Goal: Information Seeking & Learning: Learn about a topic

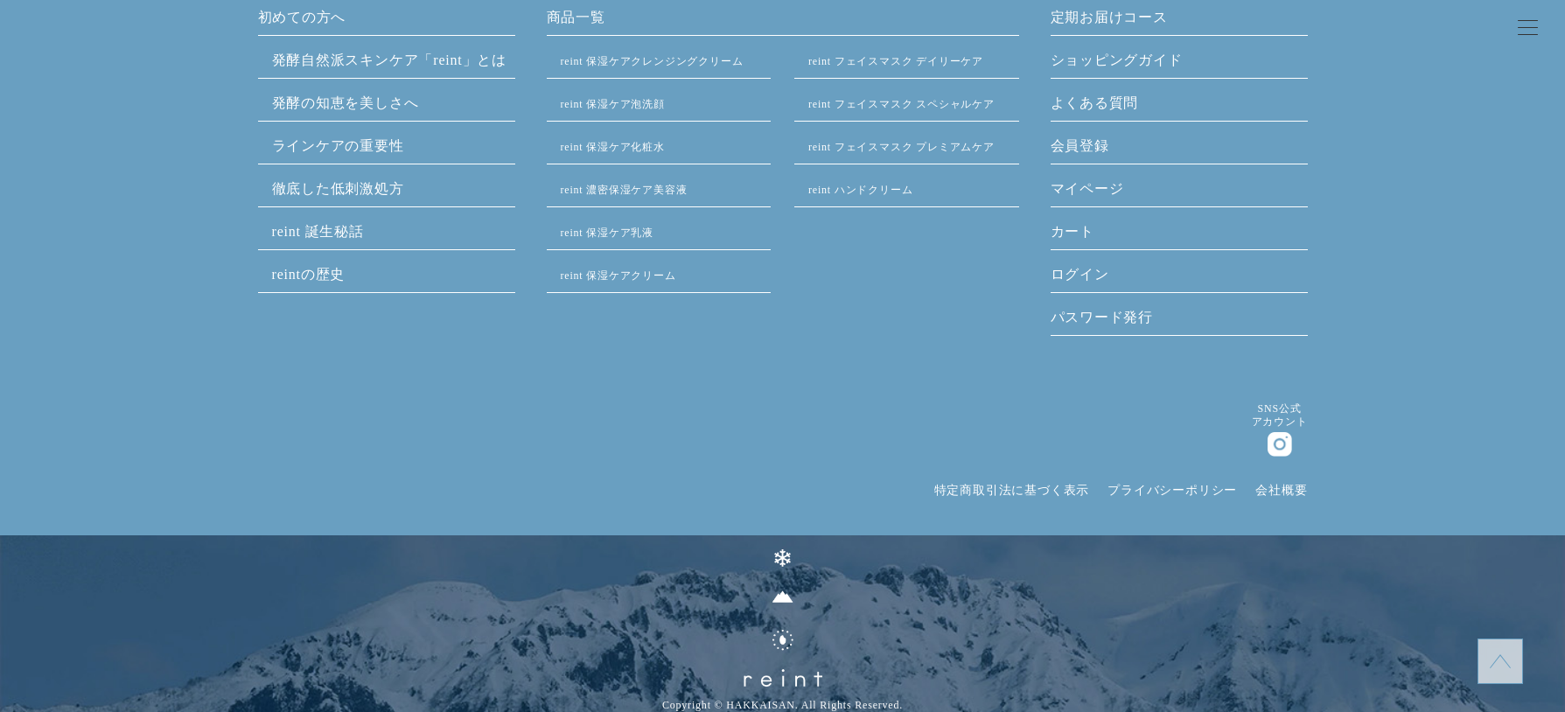
scroll to position [4904, 0]
click at [779, 676] on img at bounding box center [782, 616] width 79 height 137
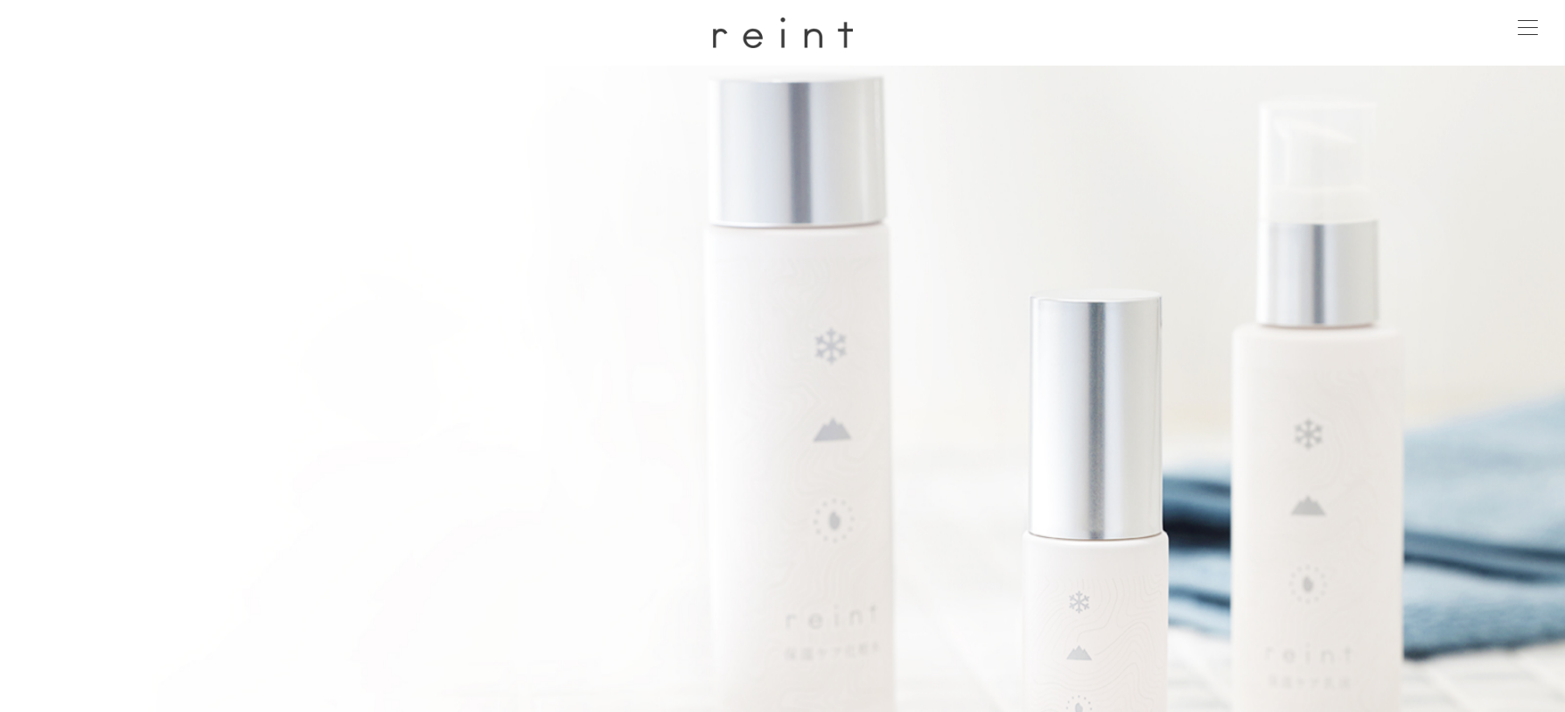
click at [1523, 27] on span at bounding box center [1528, 27] width 20 height 1
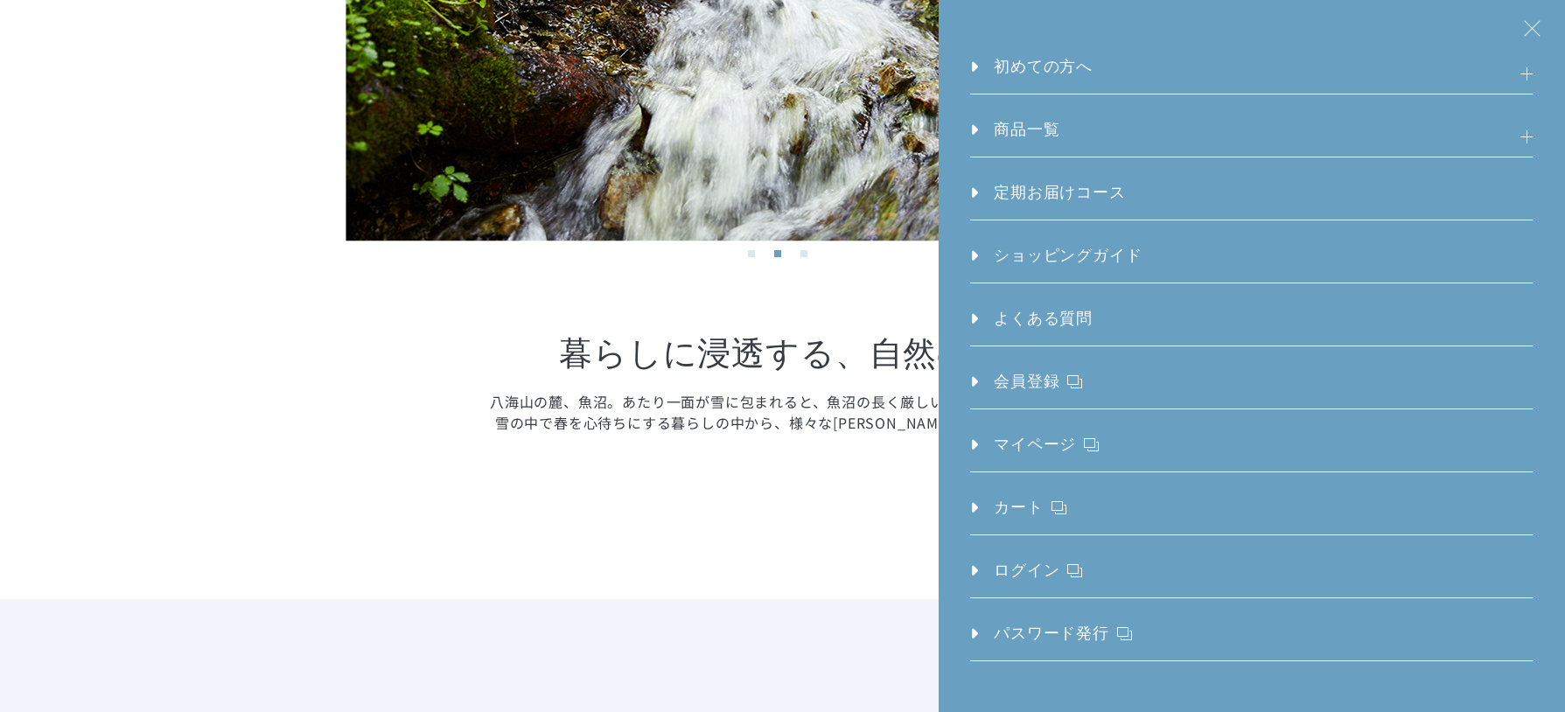
scroll to position [1400, 0]
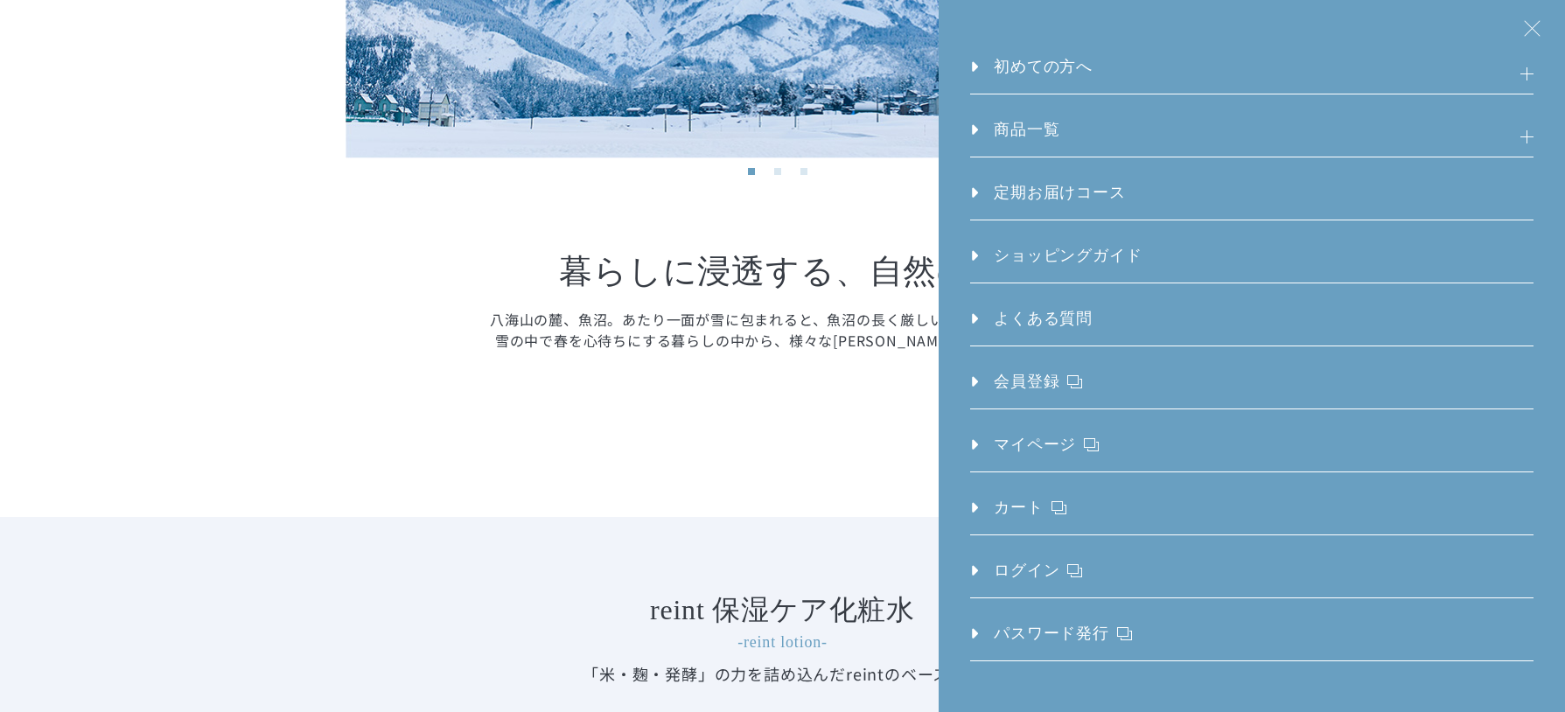
click at [891, 434] on section "Concept コンセプト Previous Next 1 2 3 Previous Next 1 2 3 暮らしに浸透する、 自然の力 八海山の麓、魚沼。あ…" at bounding box center [782, 64] width 1565 height 905
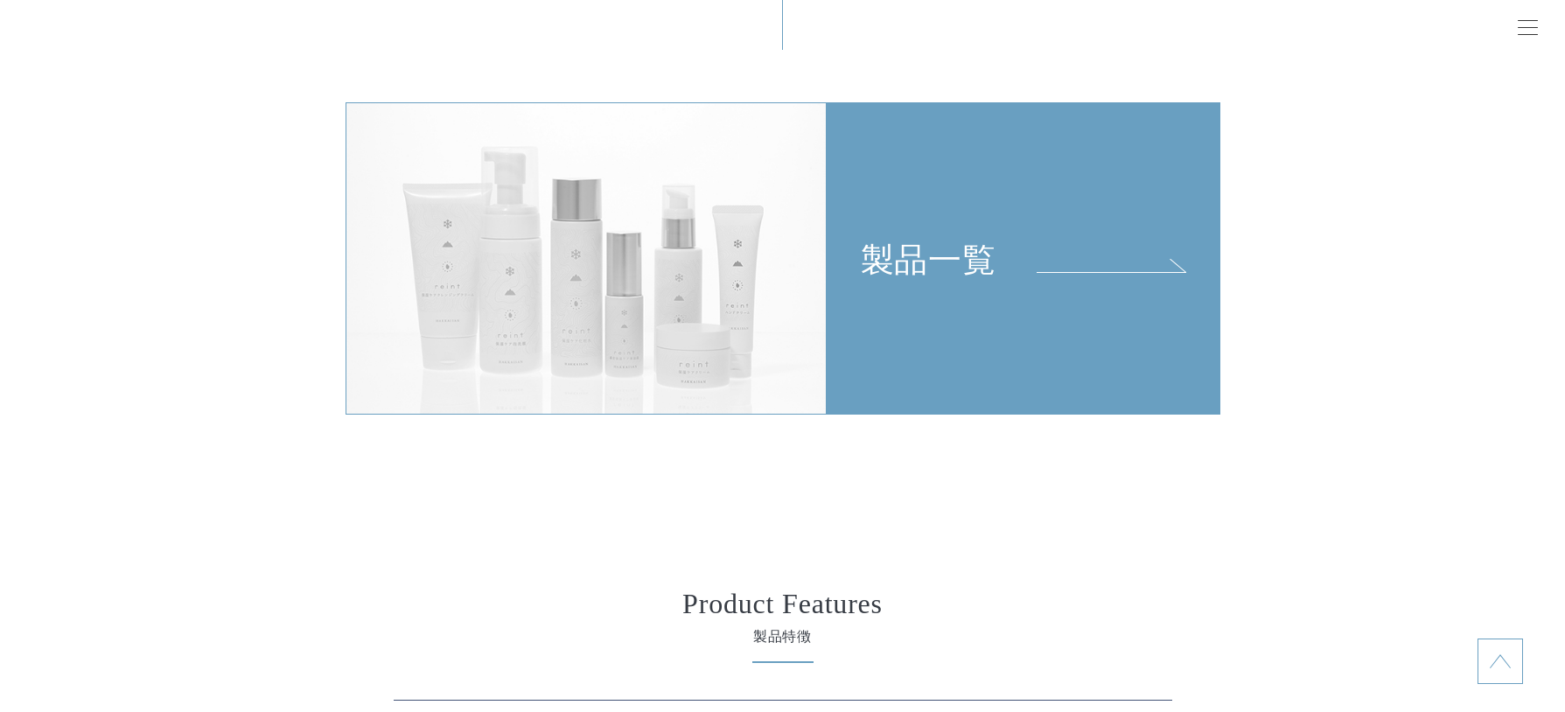
scroll to position [3936, 0]
click at [958, 261] on div "製品一覧" at bounding box center [1023, 192] width 392 height 177
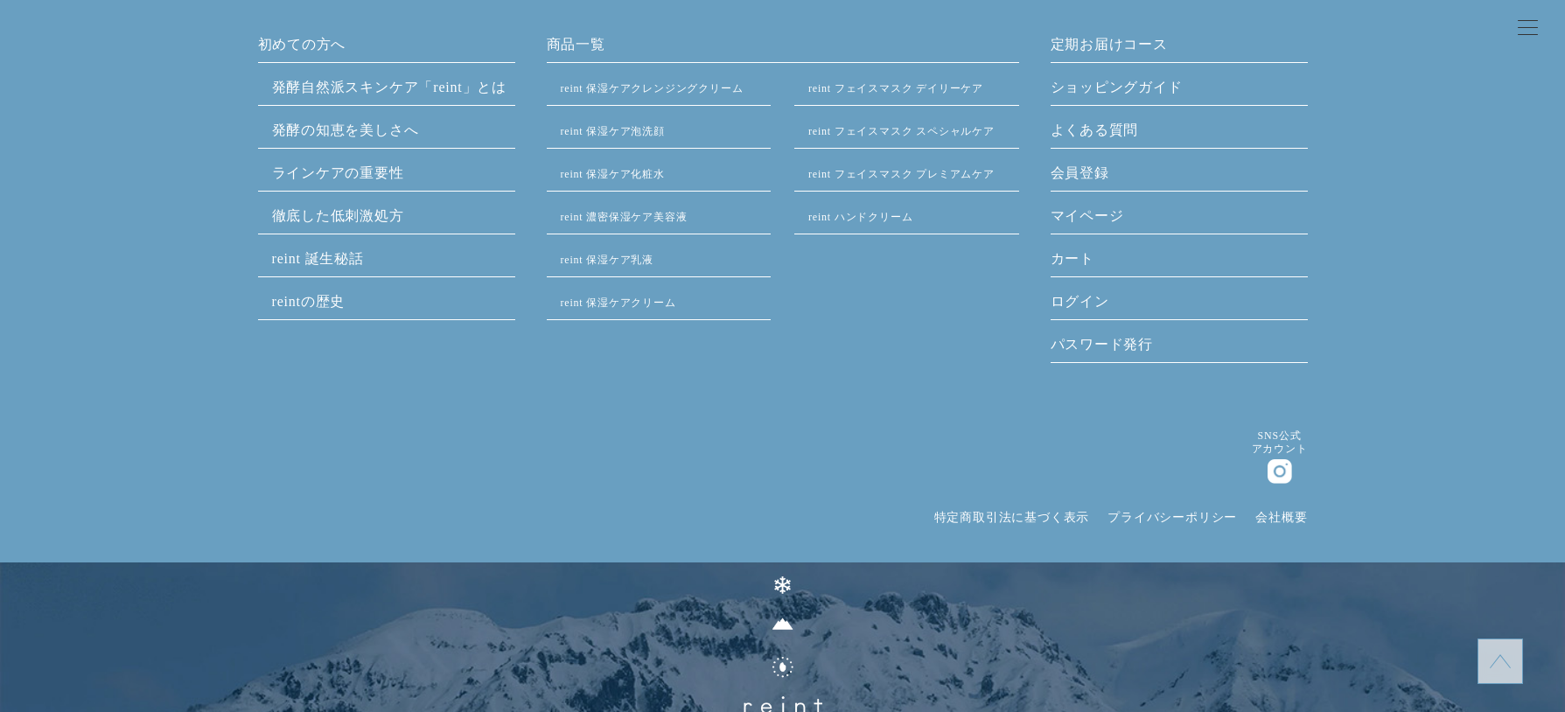
scroll to position [2446, 0]
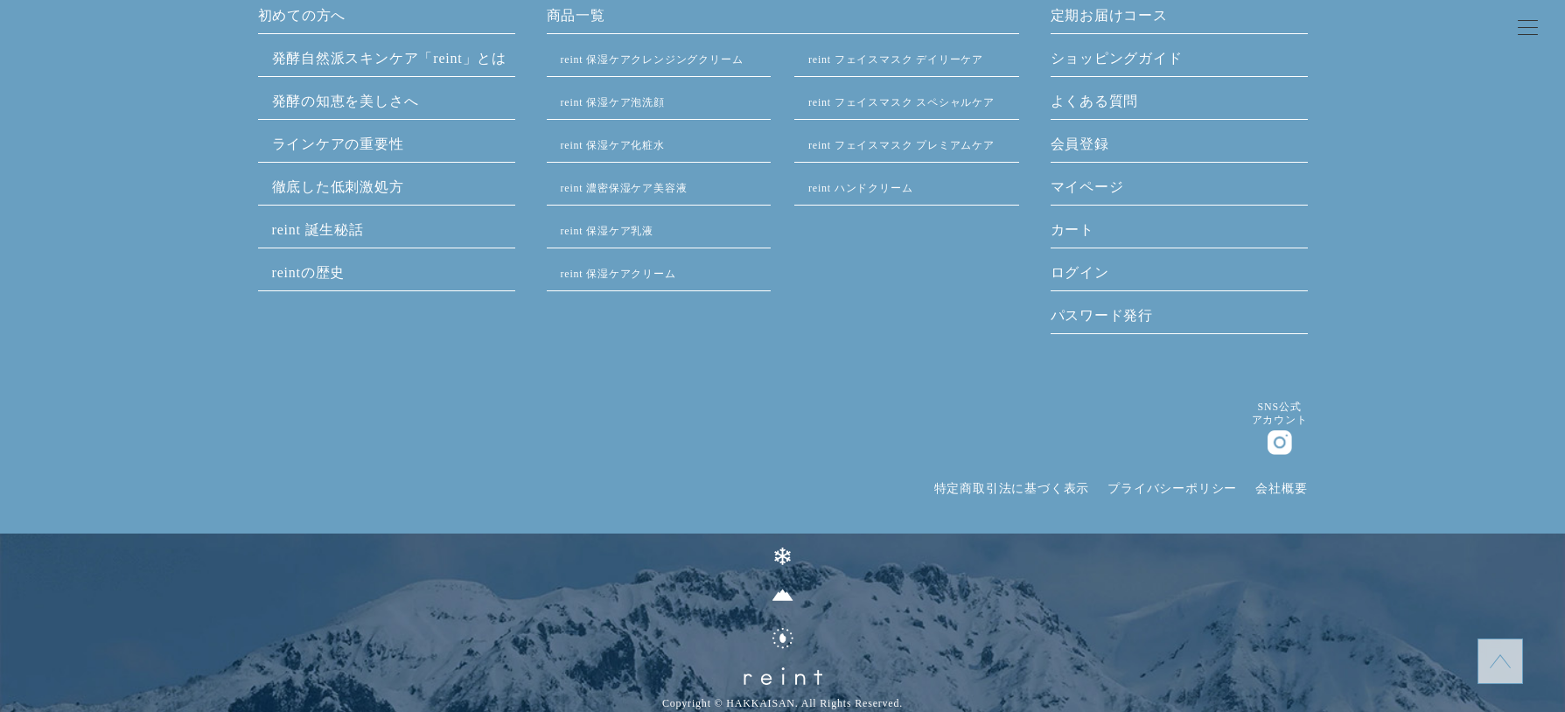
click at [1268, 483] on link "会社概要" at bounding box center [1281, 488] width 52 height 13
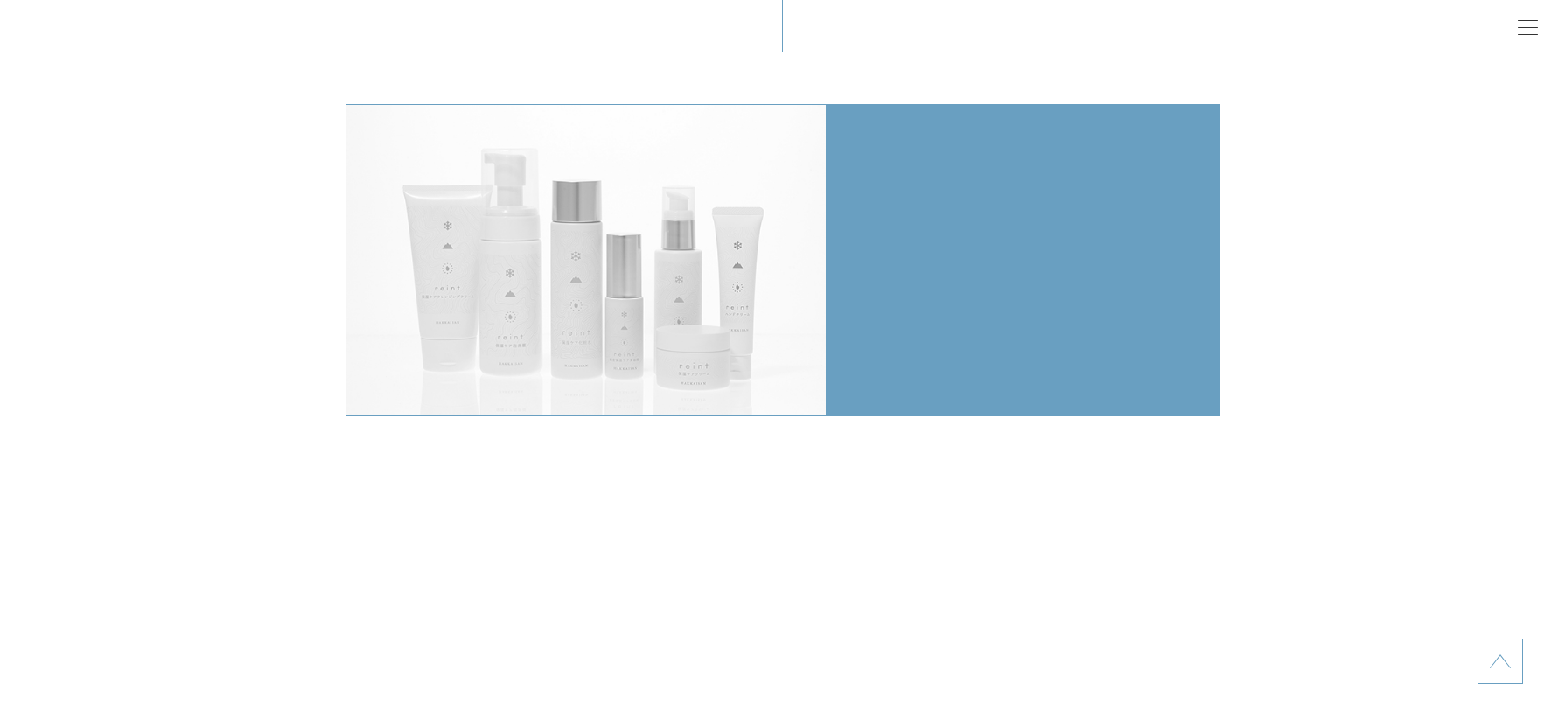
scroll to position [3936, 0]
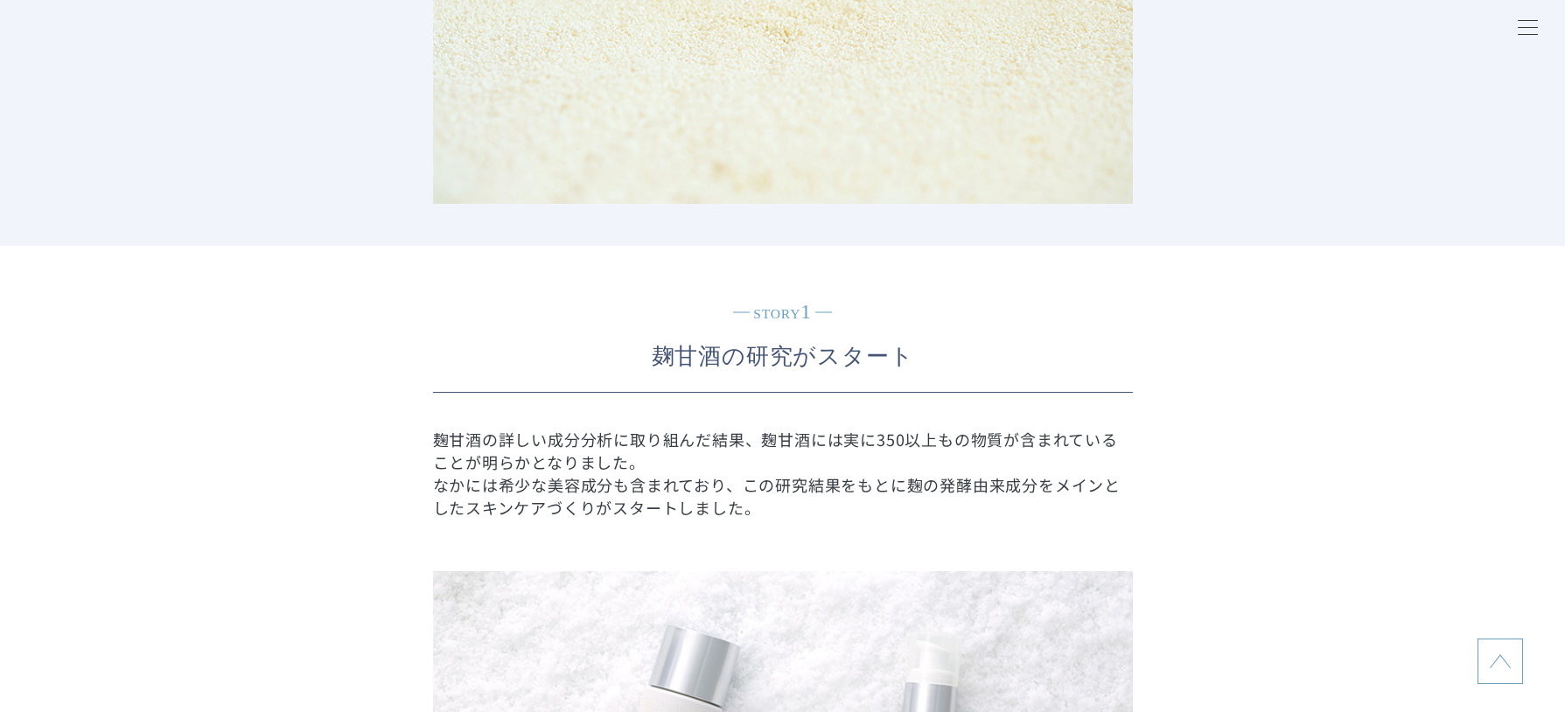
scroll to position [1487, 0]
